Goal: Use online tool/utility: Utilize a website feature to perform a specific function

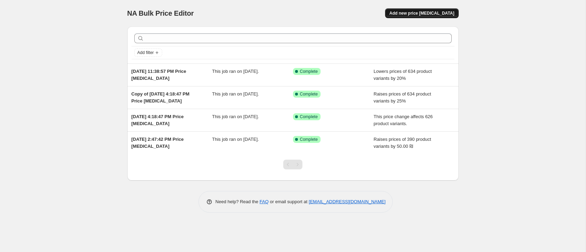
click at [421, 14] on span "Add new price [MEDICAL_DATA]" at bounding box center [422, 13] width 65 height 6
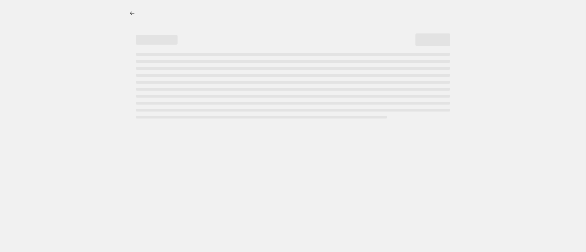
select select "percentage"
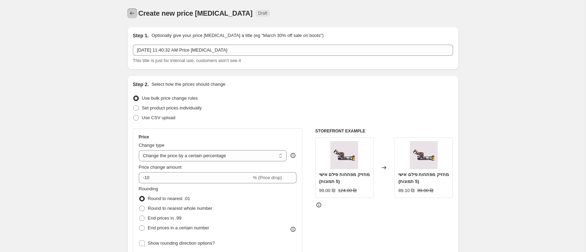
click at [132, 12] on icon "Price change jobs" at bounding box center [132, 13] width 7 height 7
